Goal: Find specific page/section: Find specific page/section

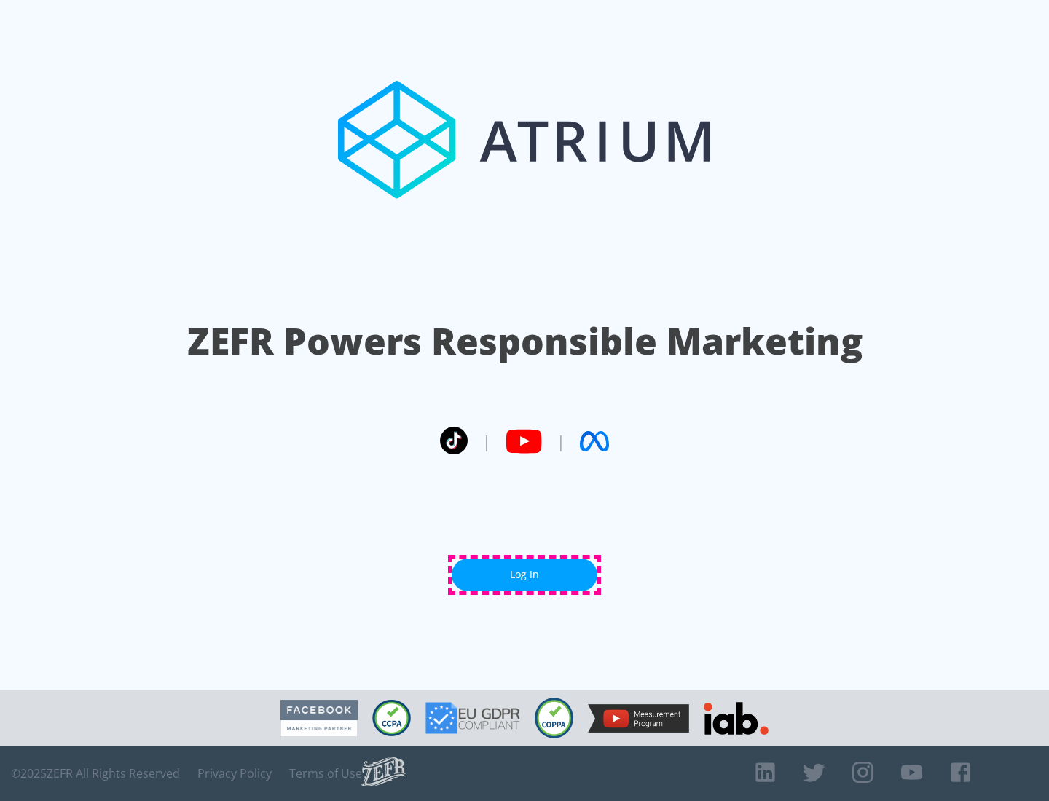
click at [524, 575] on link "Log In" at bounding box center [525, 575] width 146 height 33
